Goal: Task Accomplishment & Management: Use online tool/utility

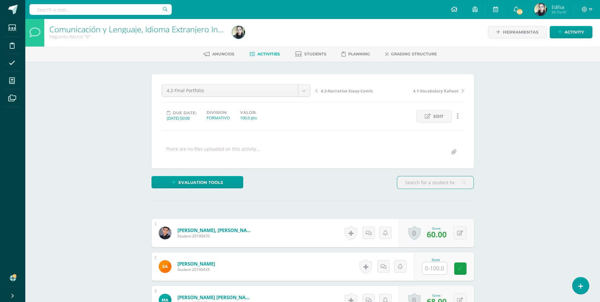
scroll to position [2, 0]
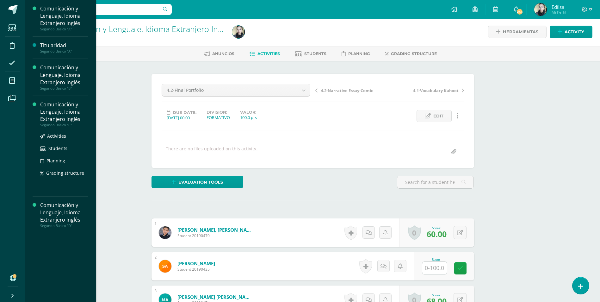
click at [60, 105] on div "Comunicación y Lenguaje, Idioma Extranjero Inglés" at bounding box center [64, 112] width 48 height 22
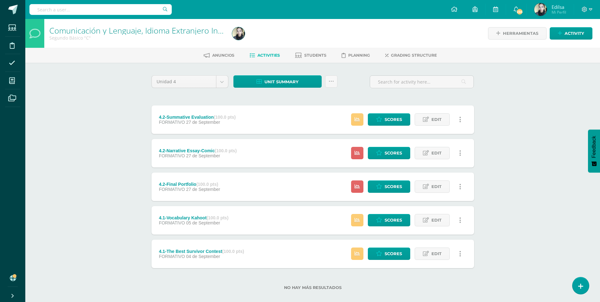
click at [381, 112] on div "Estatus de Actividad: 3 Estudiantes sin calificar 0 Estudiantes con cero Media …" at bounding box center [407, 119] width 132 height 28
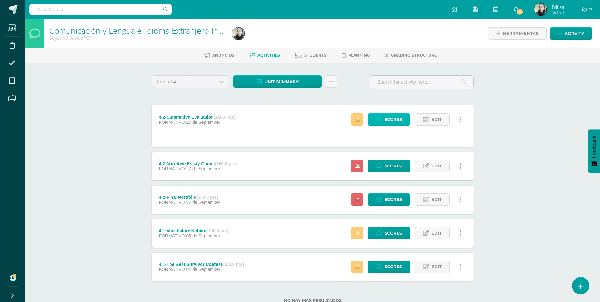
click at [378, 117] on icon at bounding box center [379, 119] width 6 height 5
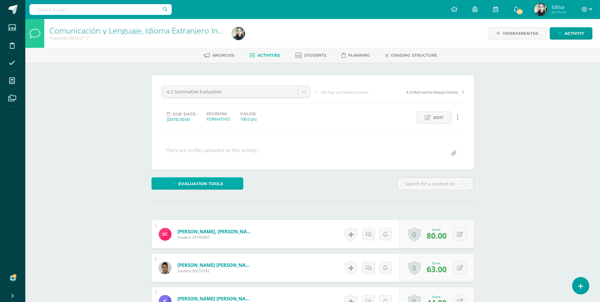
scroll to position [0, 0]
click at [230, 181] on link "Evaluation tools" at bounding box center [197, 183] width 92 height 12
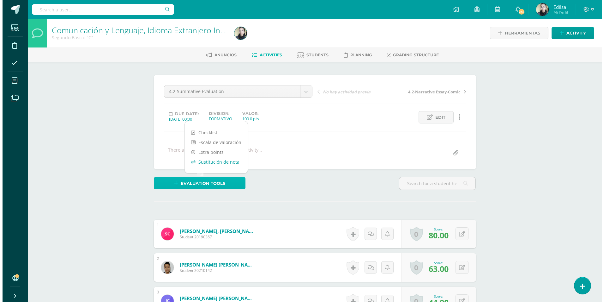
scroll to position [1, 0]
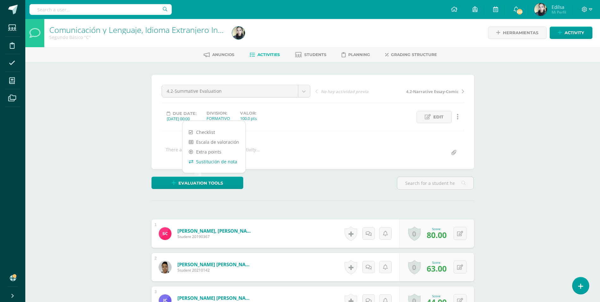
click at [212, 160] on link "Sustitución de nota" at bounding box center [213, 161] width 63 height 10
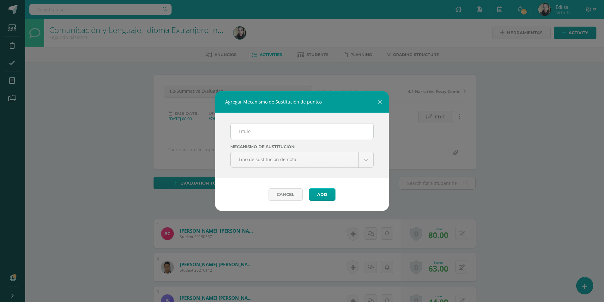
scroll to position [1, 0]
click at [281, 136] on input "text" at bounding box center [302, 130] width 143 height 15
type input "PMA"
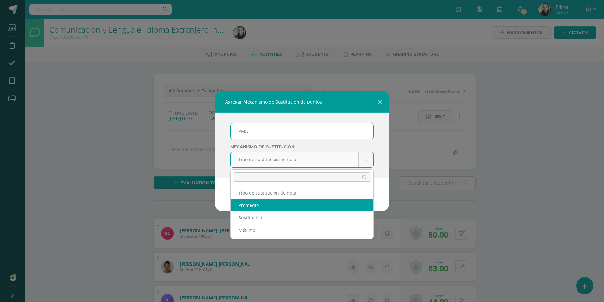
select select "average"
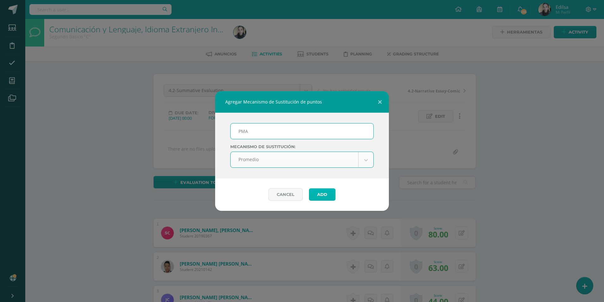
click at [315, 195] on button "Add" at bounding box center [322, 194] width 27 height 12
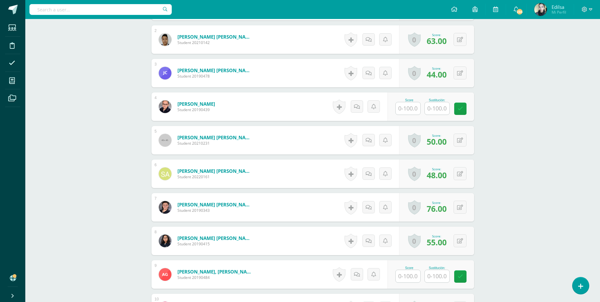
scroll to position [380, 0]
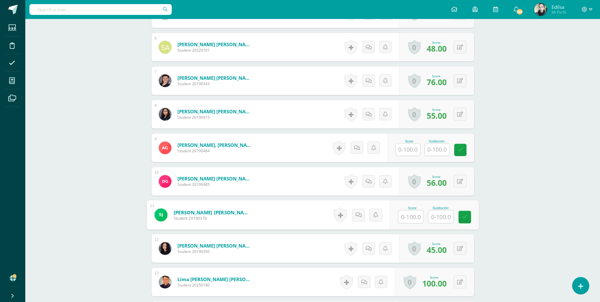
click at [406, 220] on input "text" at bounding box center [410, 216] width 25 height 13
type input "54"
click at [463, 218] on icon at bounding box center [465, 216] width 6 height 5
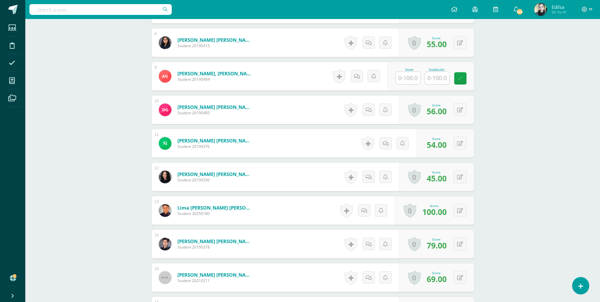
scroll to position [444, 0]
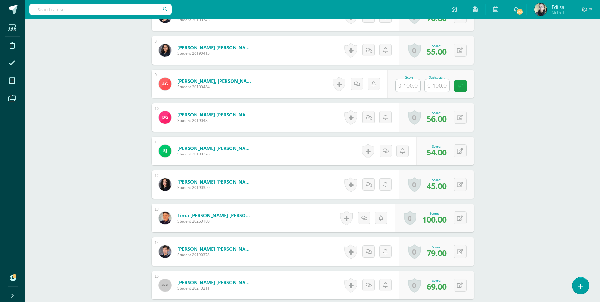
click at [413, 87] on input "text" at bounding box center [408, 85] width 25 height 12
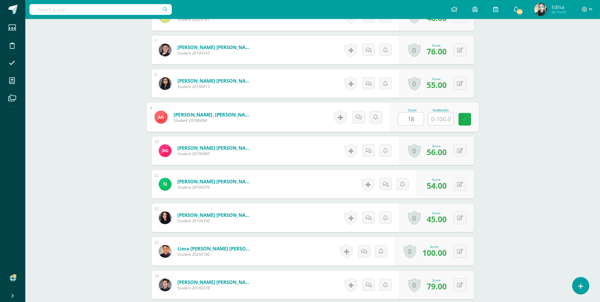
scroll to position [412, 0]
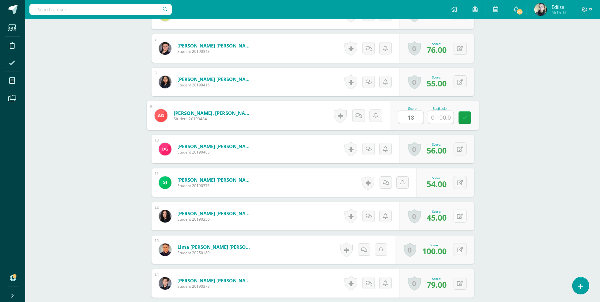
type input "18"
click at [462, 221] on button at bounding box center [463, 215] width 13 height 13
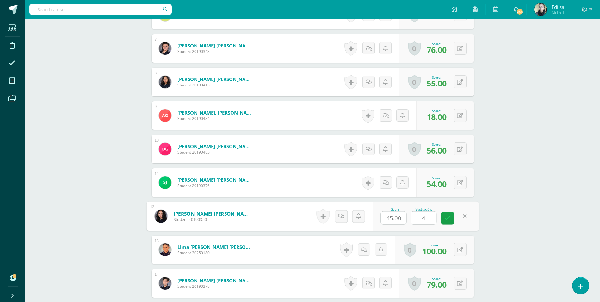
type input "46"
click at [444, 222] on link at bounding box center [447, 218] width 13 height 13
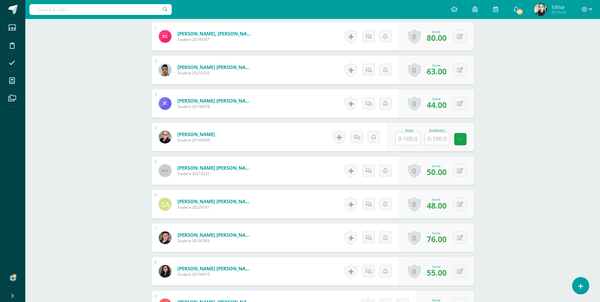
scroll to position [222, 0]
click at [402, 139] on input "text" at bounding box center [410, 139] width 25 height 13
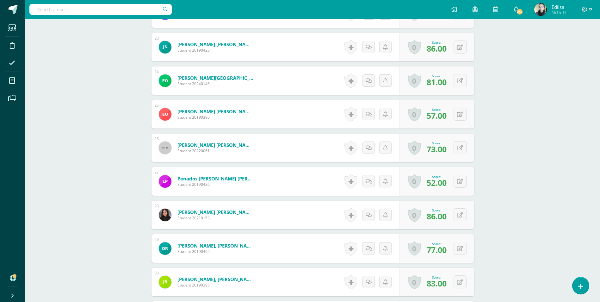
scroll to position [1044, 0]
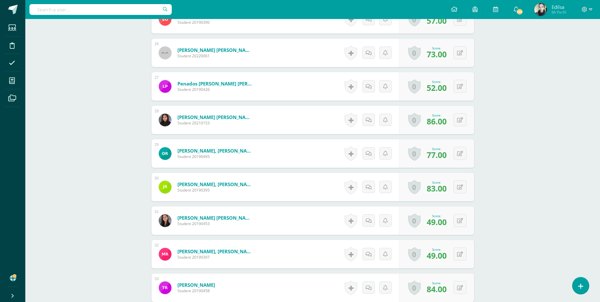
type input "16"
